Goal: Transaction & Acquisition: Purchase product/service

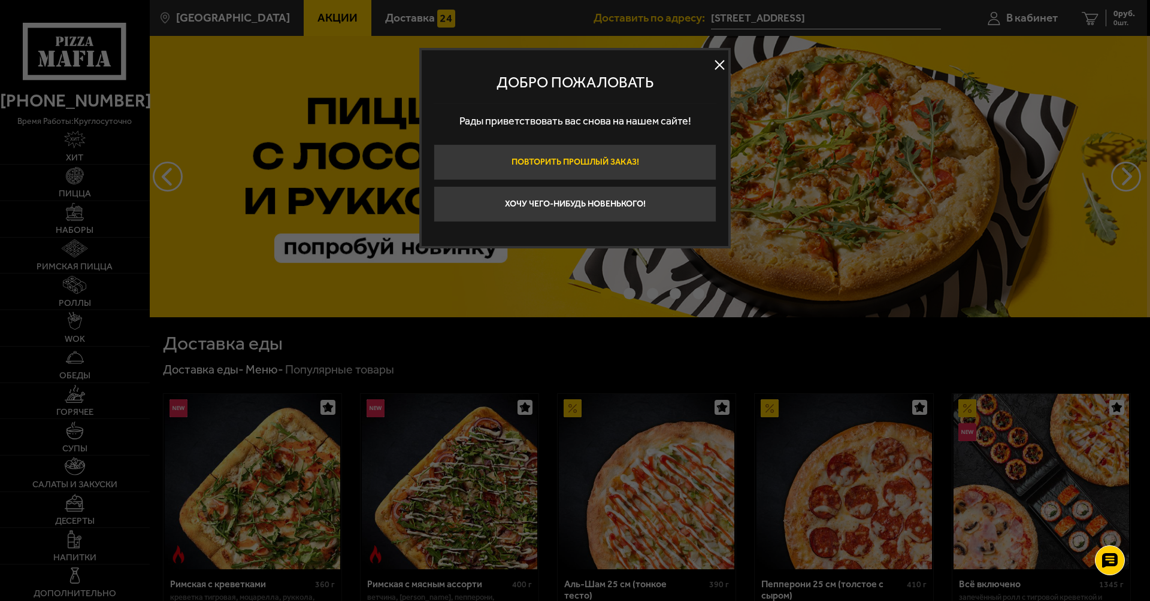
click at [619, 160] on button "Повторить прошлый заказ!" at bounding box center [575, 162] width 283 height 36
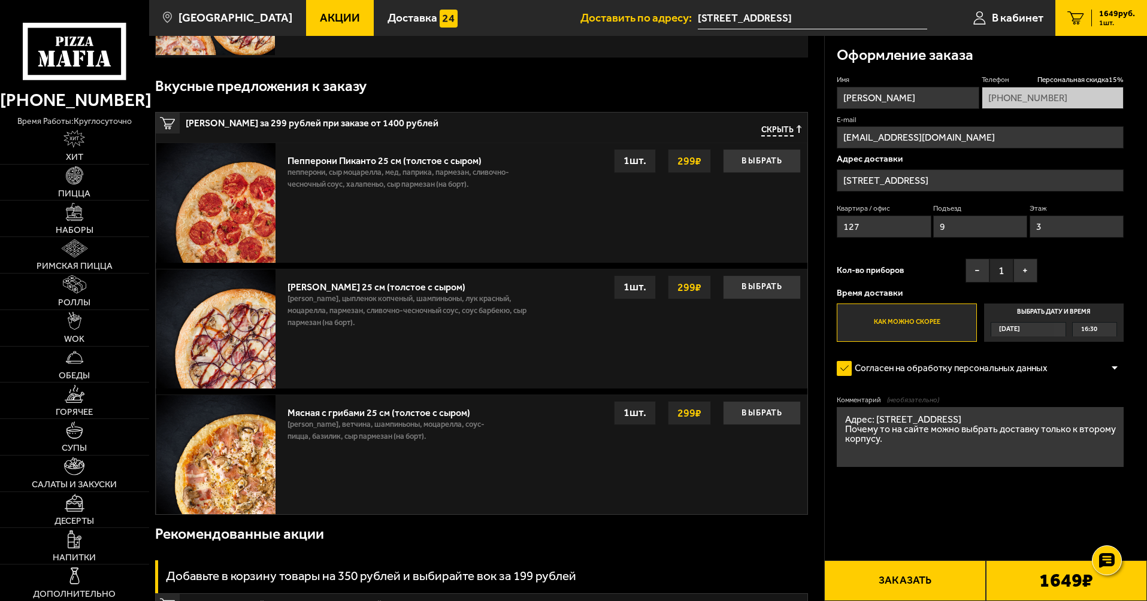
scroll to position [180, 0]
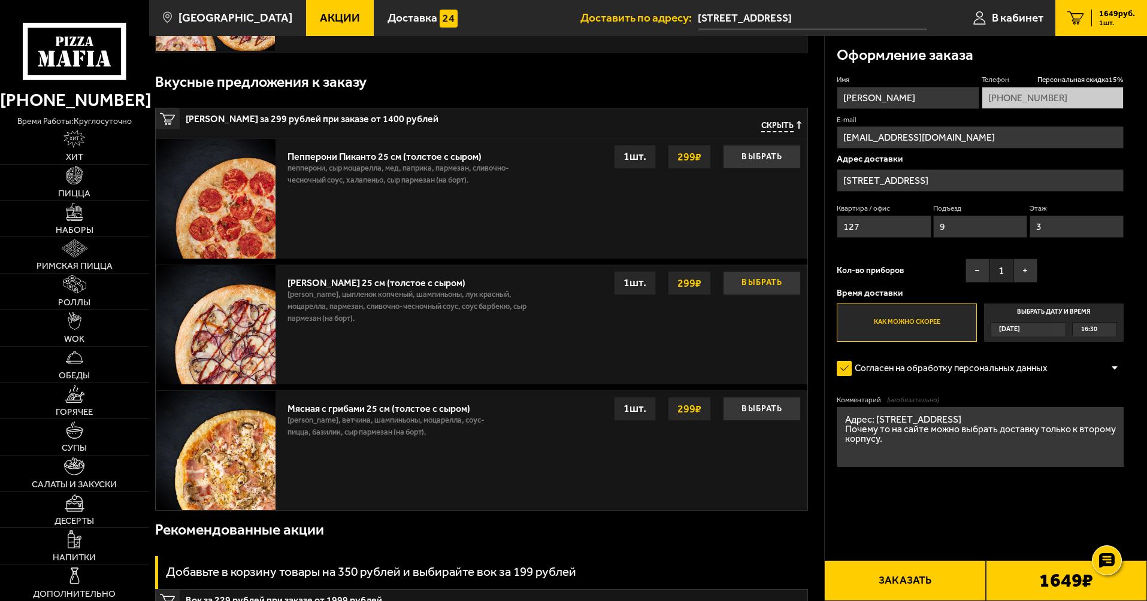
click at [764, 287] on button "Выбрать" at bounding box center [762, 283] width 78 height 24
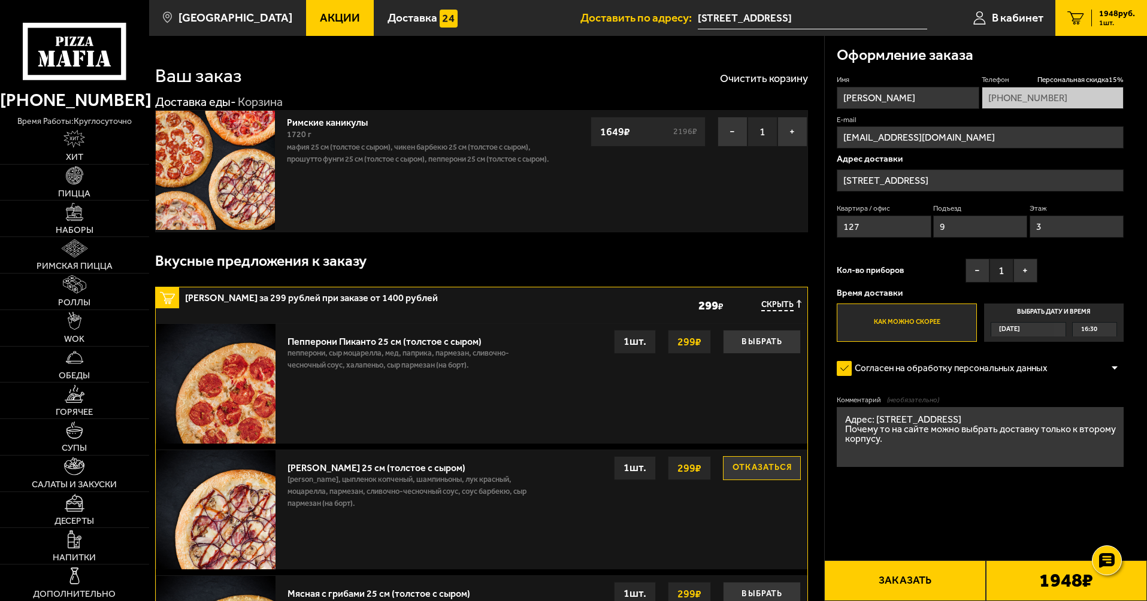
scroll to position [0, 0]
click at [977, 176] on input "[STREET_ADDRESS]" at bounding box center [980, 180] width 287 height 22
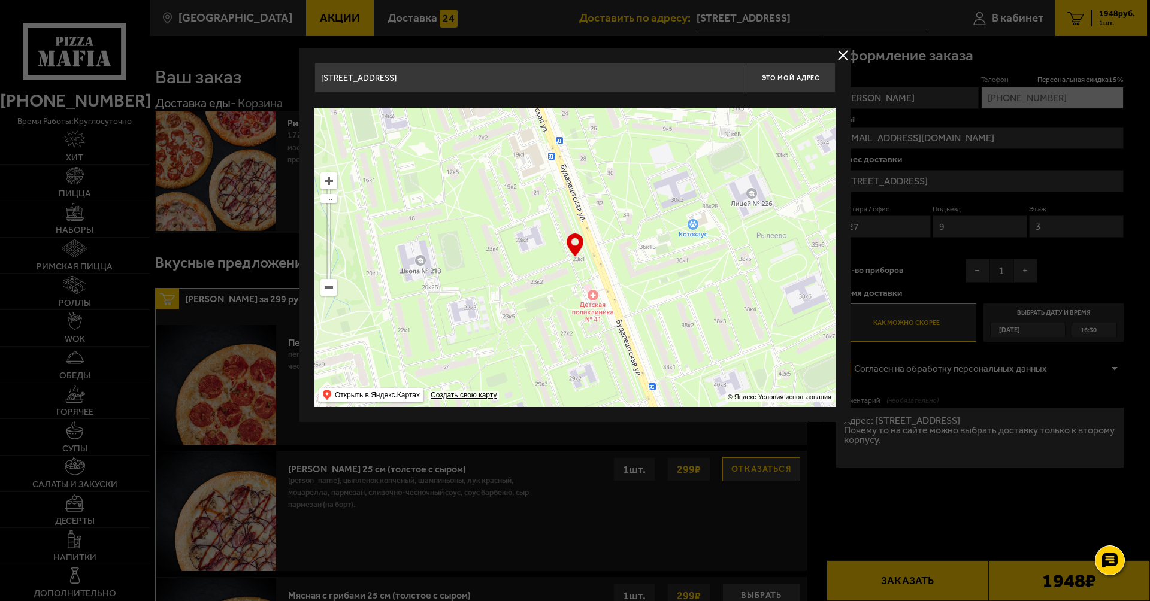
type input "[STREET_ADDRESS]"
drag, startPoint x: 522, startPoint y: 272, endPoint x: 520, endPoint y: 285, distance: 12.6
click at [520, 285] on ymaps at bounding box center [574, 257] width 521 height 299
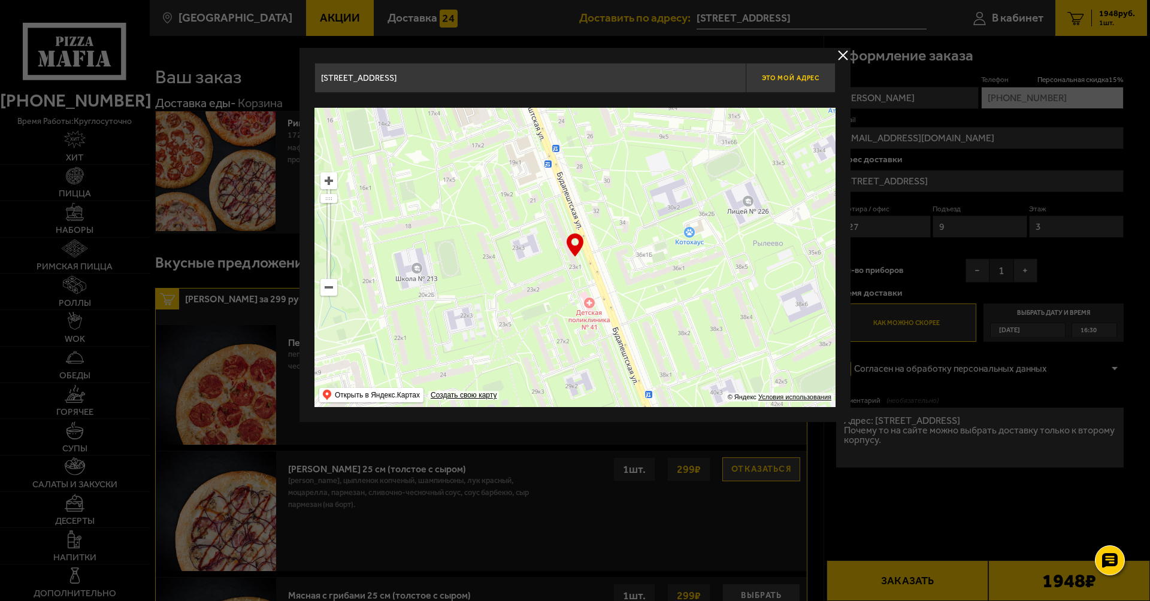
click at [773, 77] on span "Это мой адрес" at bounding box center [790, 78] width 57 height 8
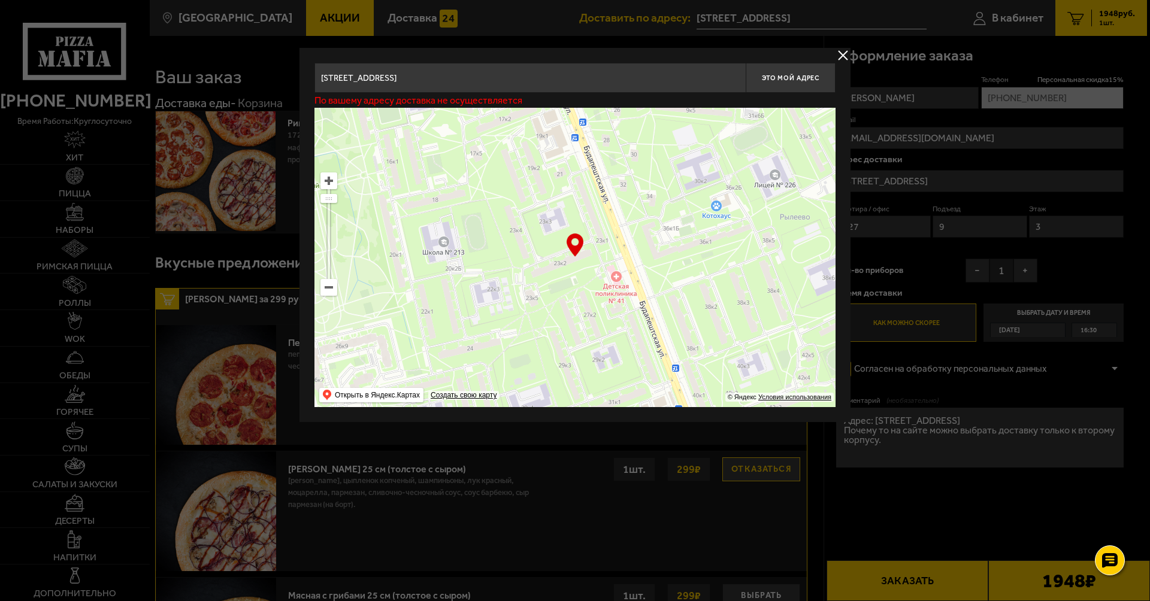
drag, startPoint x: 634, startPoint y: 207, endPoint x: 643, endPoint y: 195, distance: 14.6
click at [643, 195] on ymaps at bounding box center [574, 257] width 521 height 299
type input "[STREET_ADDRESS]"
click at [773, 90] on button "Это мой адрес" at bounding box center [791, 78] width 90 height 30
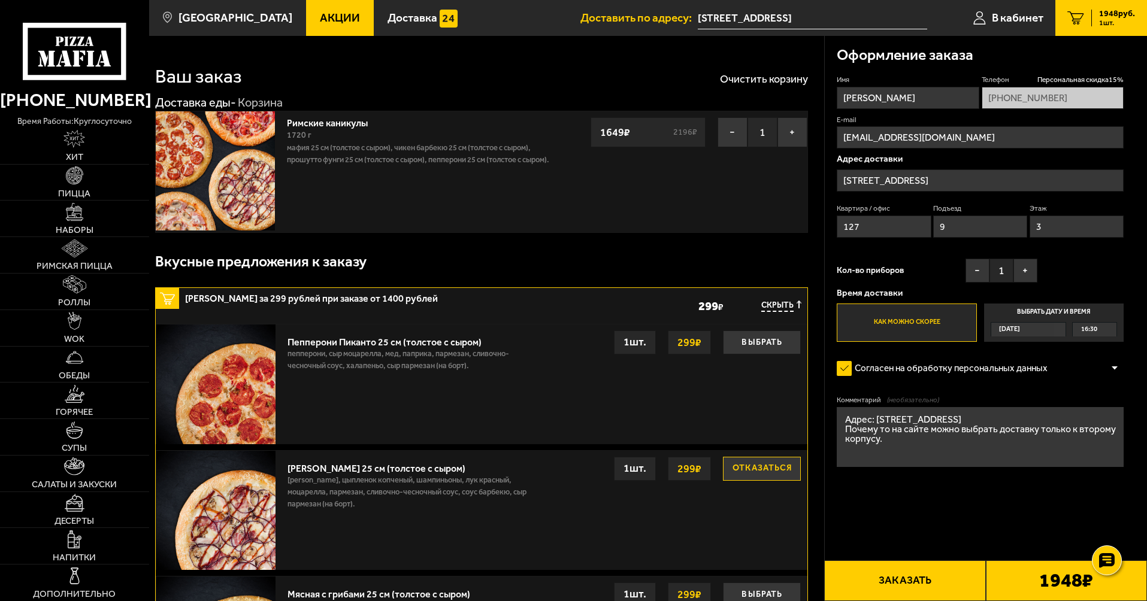
click at [1074, 433] on textarea "Адрес: [STREET_ADDRESS] Почему то на сайте можно выбрать доставку только к втор…" at bounding box center [980, 437] width 287 height 60
click at [985, 452] on textarea "Адрес: [STREET_ADDRESS] Почему то на сайте можно выбрать доставку только ко вто…" at bounding box center [980, 437] width 287 height 60
click at [1086, 433] on textarea "Адрес: [STREET_ADDRESS] Почему то на сайте можно выбрать доставку только ко вто…" at bounding box center [980, 437] width 287 height 60
click at [1052, 448] on textarea "Адрес: [STREET_ADDRESS] Почему то на сайте можно выбрать доставку только ковтор…" at bounding box center [980, 437] width 287 height 60
click at [1080, 434] on textarea "Адрес: [STREET_ADDRESS] Почему то на сайте можно выбрать доставку только ковтор…" at bounding box center [980, 437] width 287 height 60
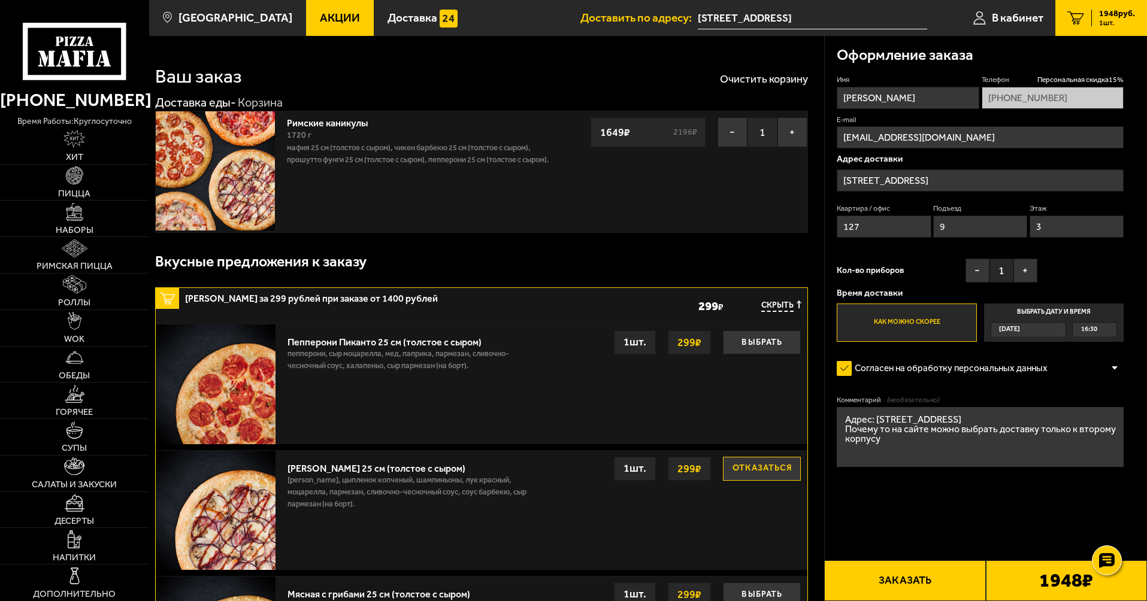
click at [1052, 447] on textarea "Адрес: [STREET_ADDRESS] Почему то на сайте можно выбрать доставку только к втор…" at bounding box center [980, 437] width 287 height 60
click at [1019, 423] on textarea "Адрес: [STREET_ADDRESS] Почему то на сайте можно выбрать доставку только к втор…" at bounding box center [980, 437] width 287 height 60
click at [1002, 420] on textarea "Адрес: [STREET_ADDRESS] кв127 Почему то на сайте можно выбрать доставку только …" at bounding box center [980, 437] width 287 height 60
click at [1010, 452] on textarea "Адрес: [STREET_ADDRESS] Почему то на сайте можно выбрать доставку только к втор…" at bounding box center [980, 437] width 287 height 60
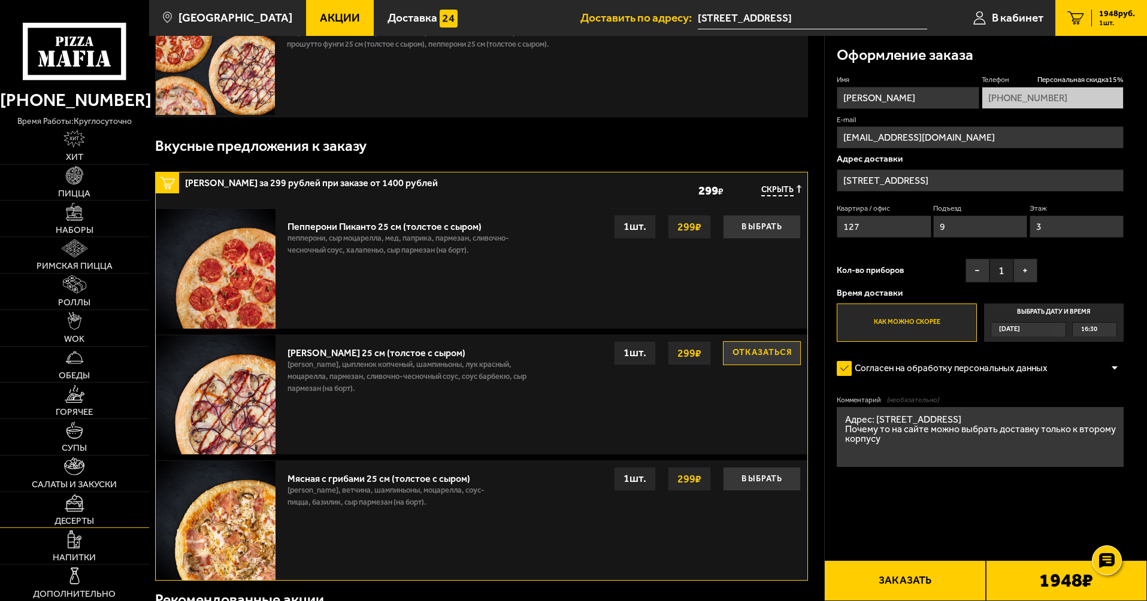
scroll to position [120, 0]
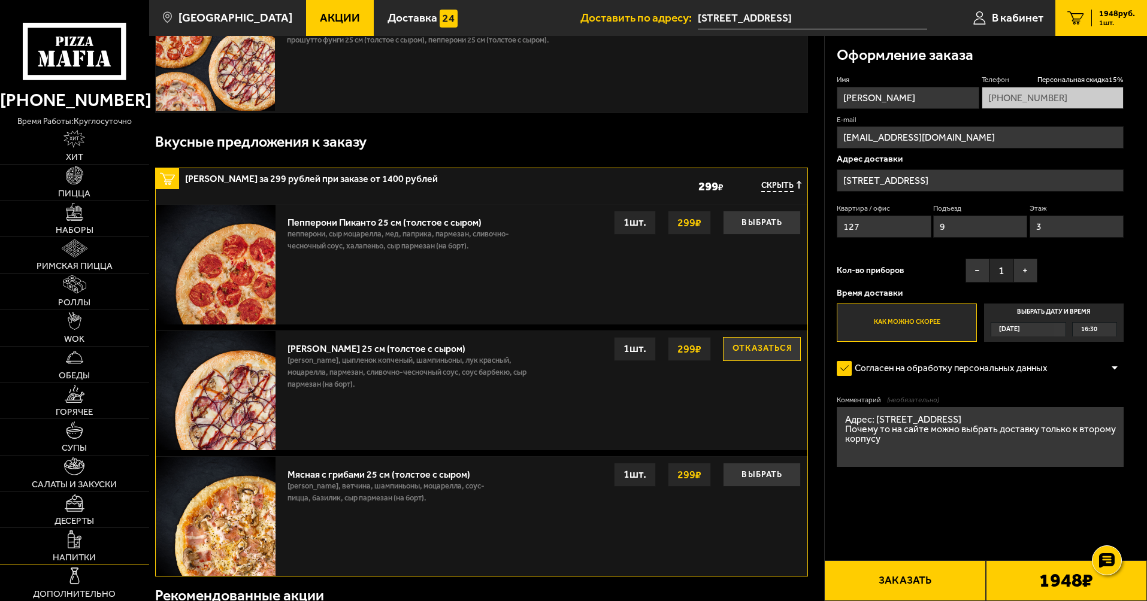
type textarea "Адрес: [STREET_ADDRESS] Почему то на сайте можно выбрать доставку только к втор…"
click at [78, 542] on img at bounding box center [75, 540] width 14 height 18
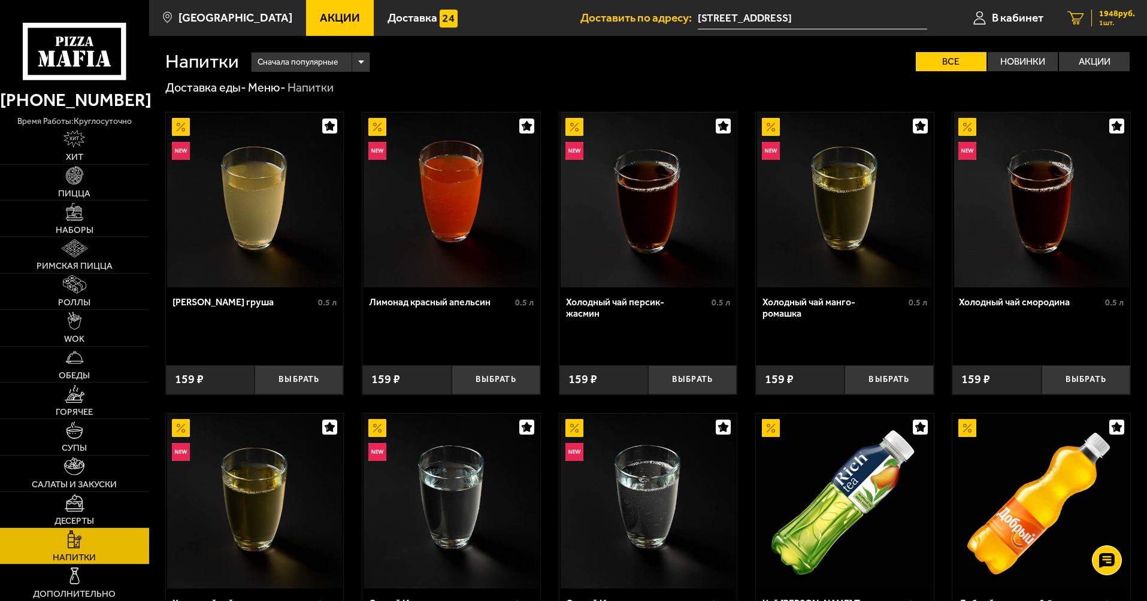
click at [1109, 15] on span "1948 руб." at bounding box center [1117, 14] width 36 height 8
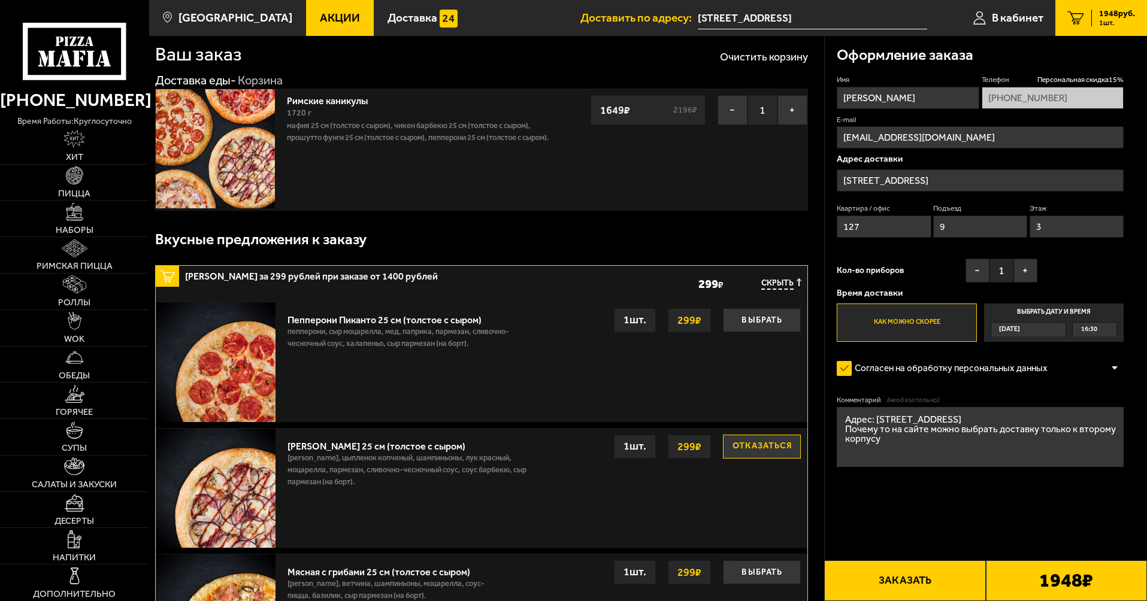
scroll to position [60, 0]
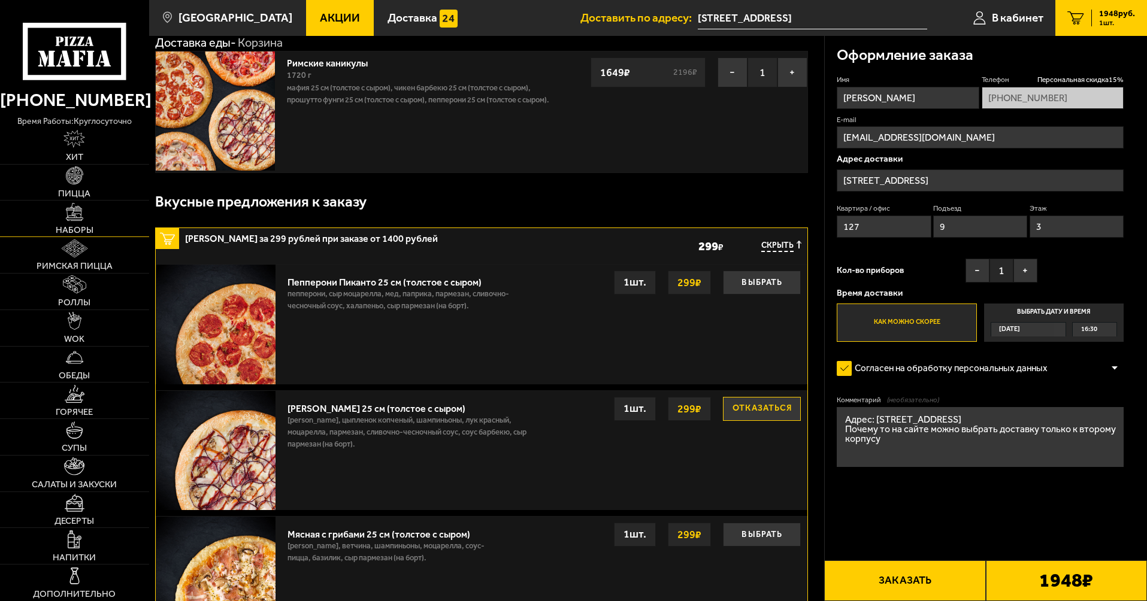
click at [91, 228] on span "Наборы" at bounding box center [75, 230] width 38 height 9
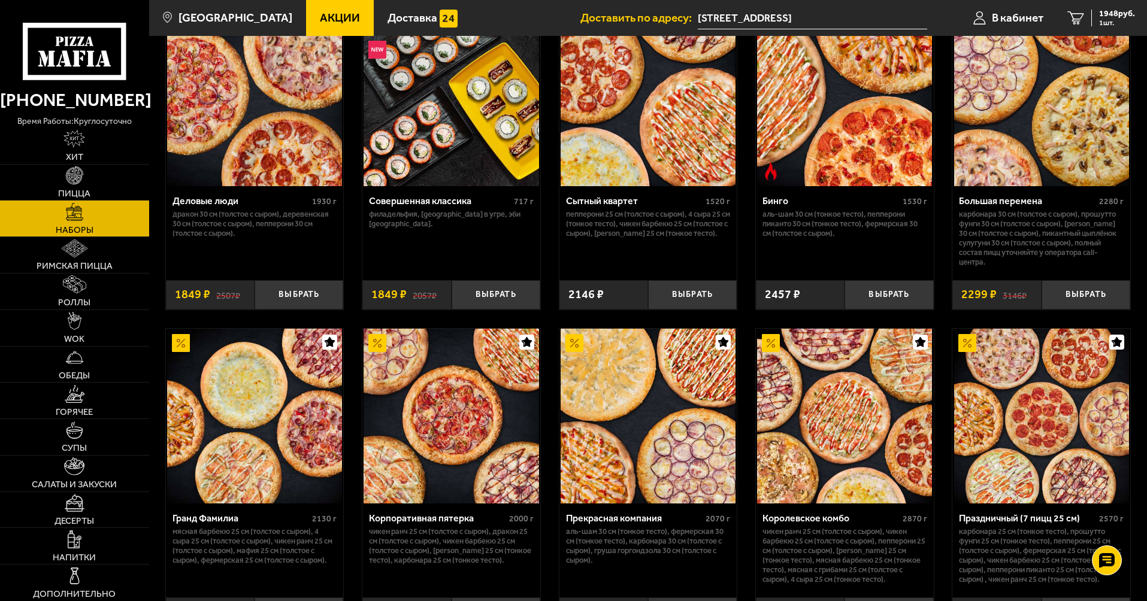
scroll to position [1258, 0]
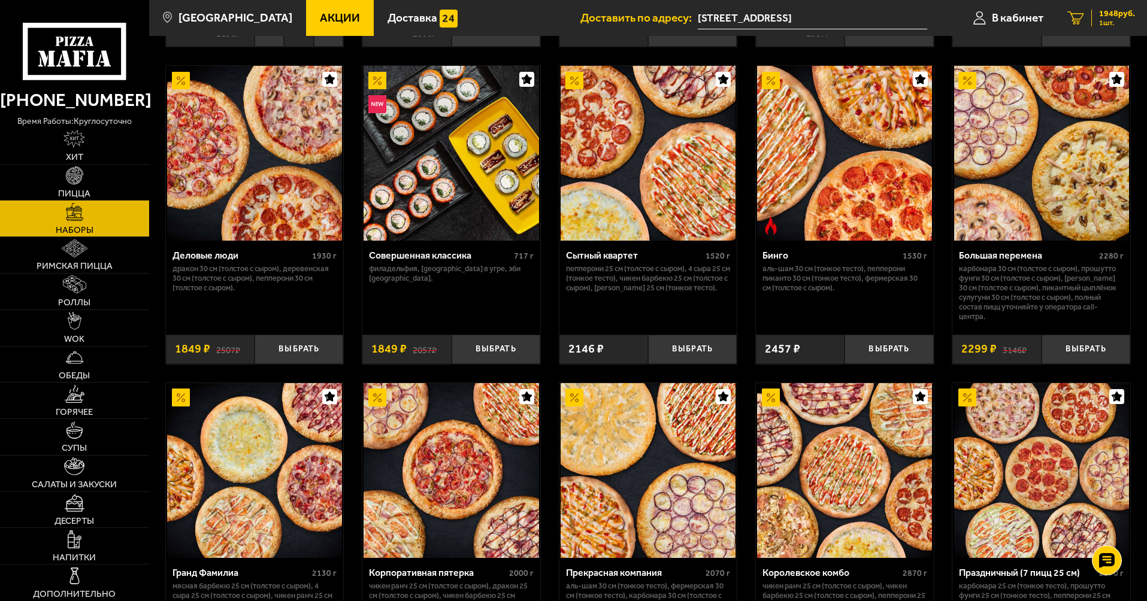
click at [1084, 18] on link "1 1948 руб. 1 шт." at bounding box center [1101, 18] width 92 height 36
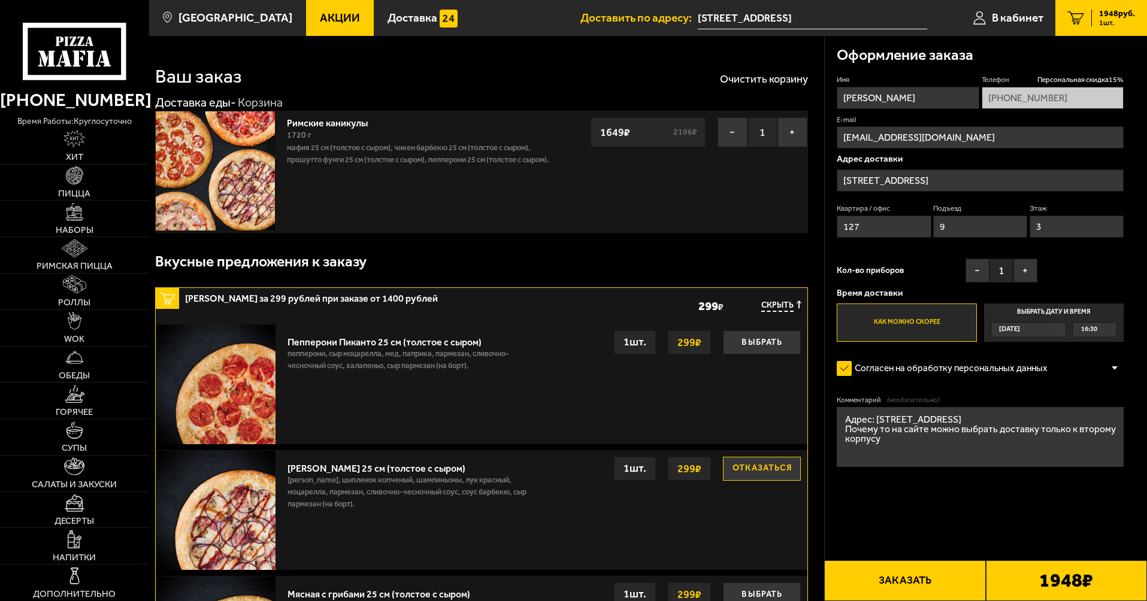
click at [910, 581] on button "Заказать" at bounding box center [904, 581] width 161 height 41
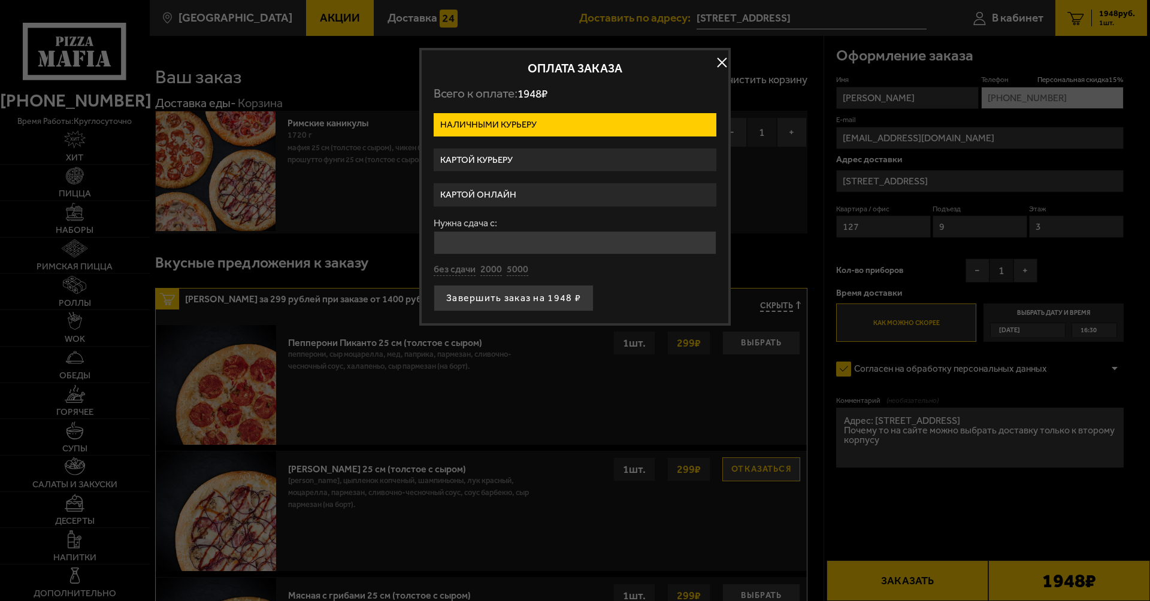
click at [513, 159] on label "Картой курьеру" at bounding box center [575, 160] width 283 height 23
click at [0, 0] on input "Картой курьеру" at bounding box center [0, 0] width 0 height 0
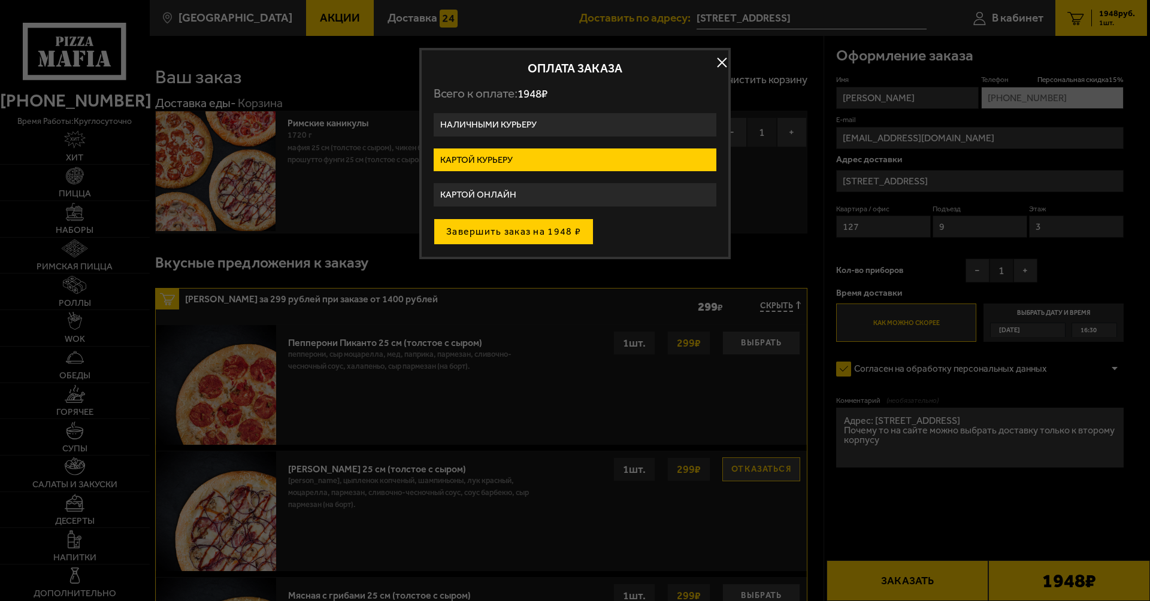
click at [520, 238] on button "Завершить заказ на 1948 ₽" at bounding box center [514, 232] width 160 height 26
